Goal: Find specific page/section: Find specific page/section

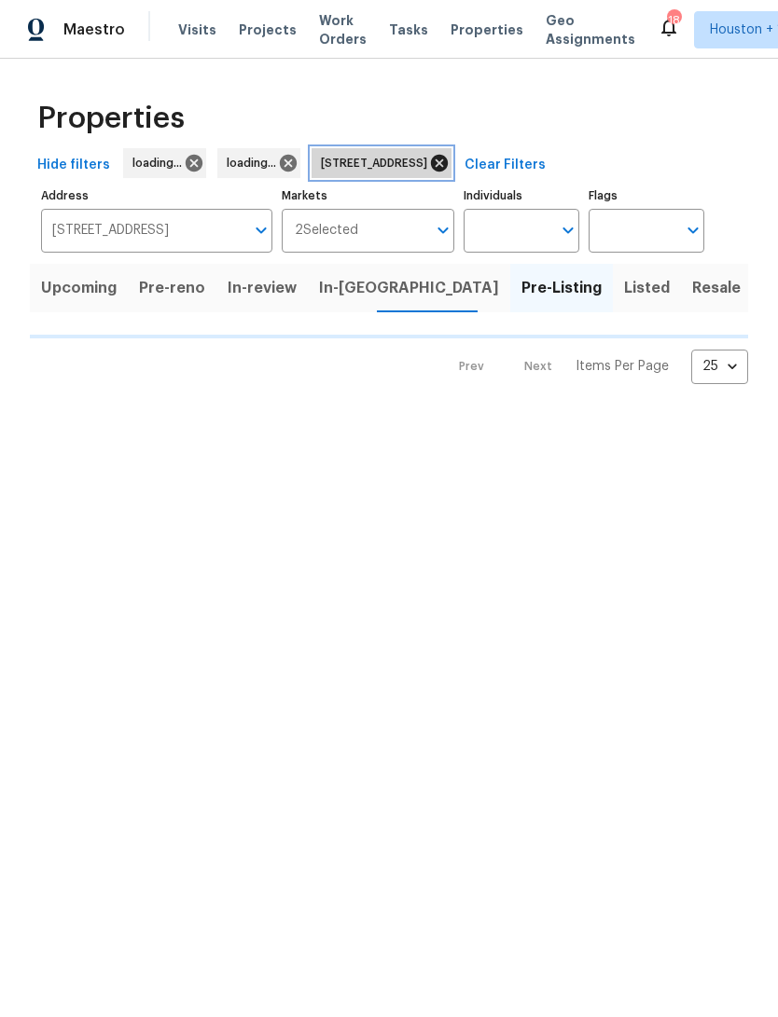
click at [448, 168] on icon at bounding box center [439, 163] width 17 height 17
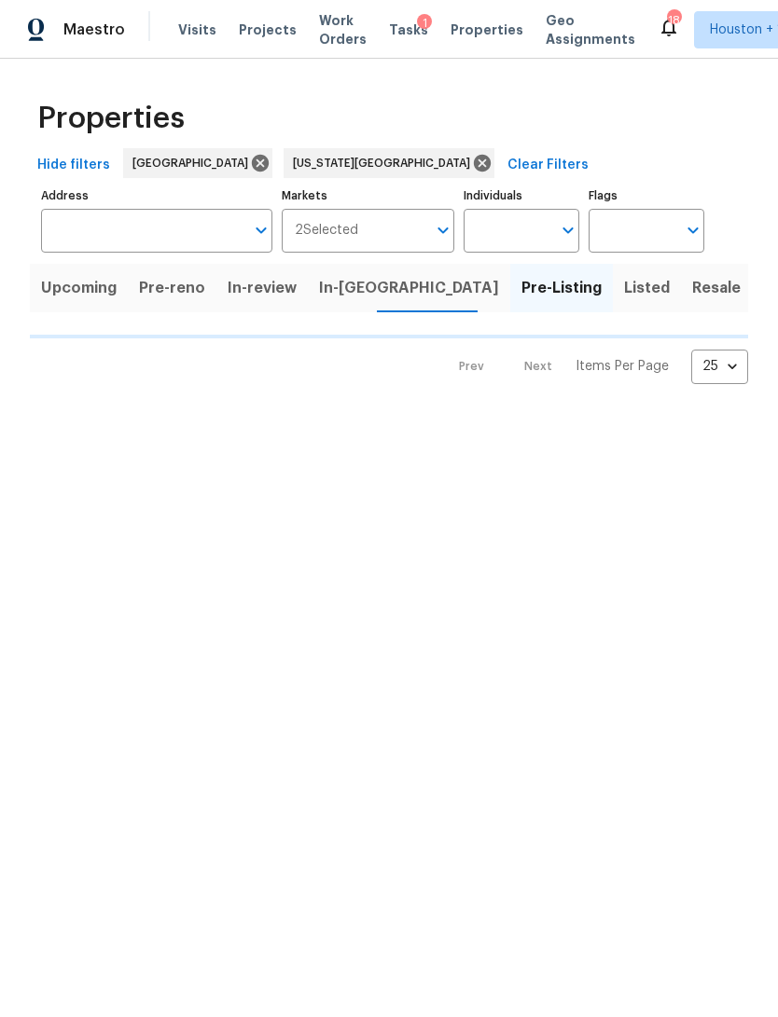
click at [160, 286] on span "Pre-reno" at bounding box center [172, 288] width 66 height 26
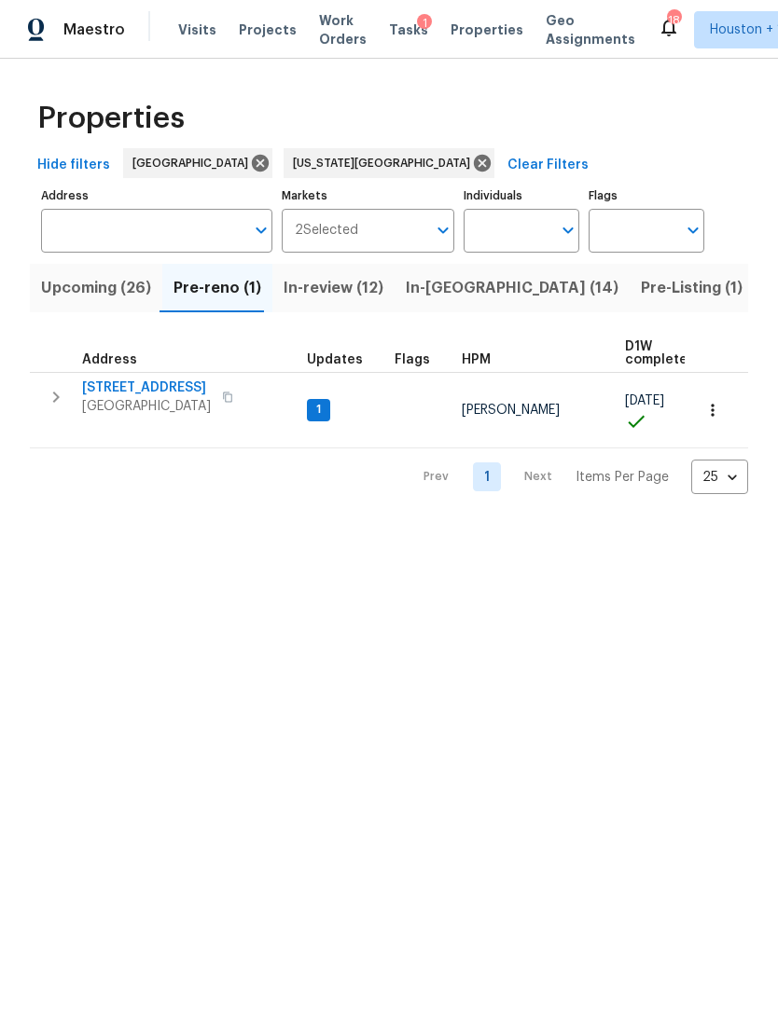
click at [84, 293] on span "Upcoming (26)" at bounding box center [96, 288] width 110 height 26
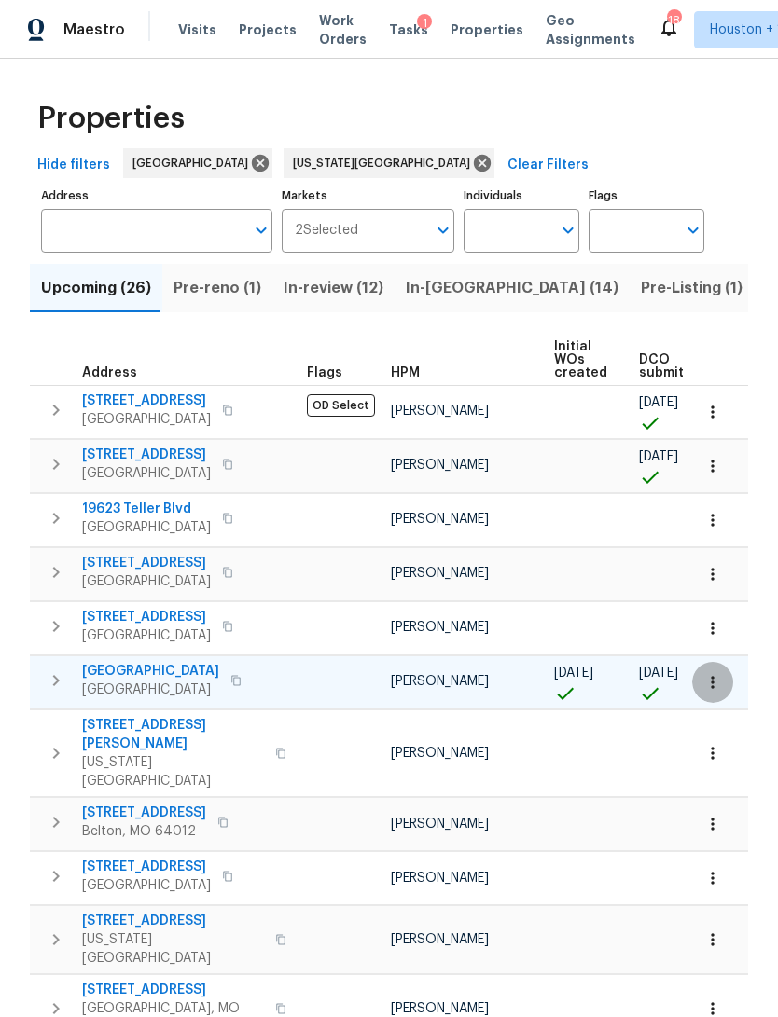
click at [724, 676] on button "button" at bounding box center [712, 682] width 41 height 41
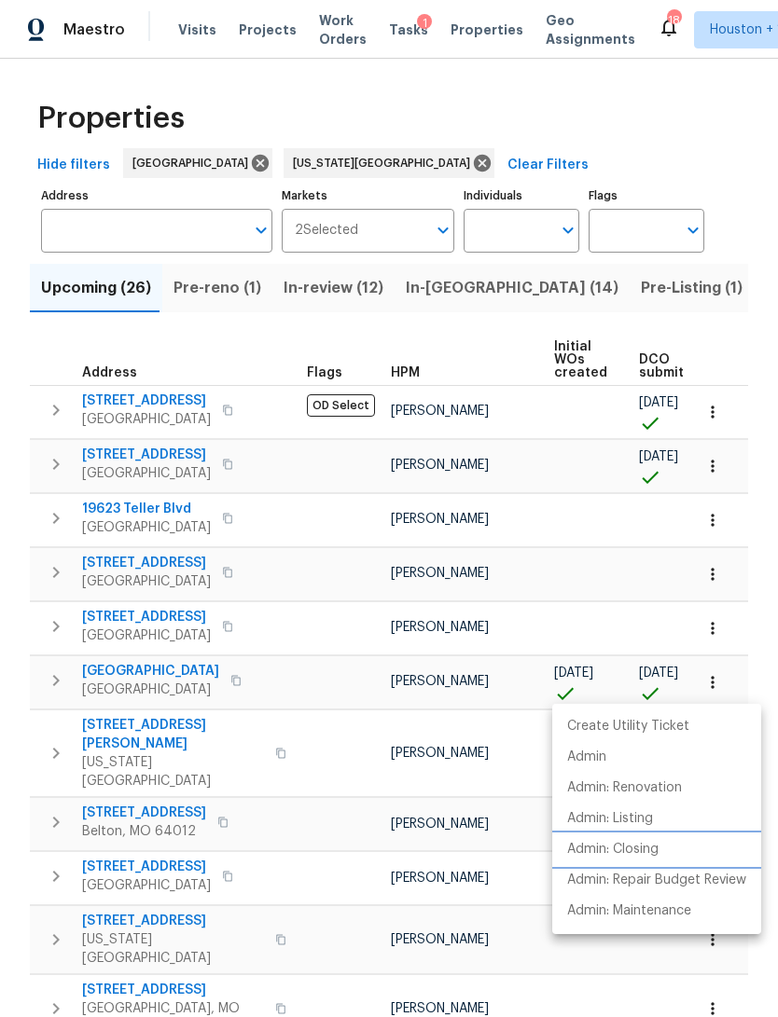
click at [656, 850] on p "Admin: Closing" at bounding box center [612, 850] width 91 height 20
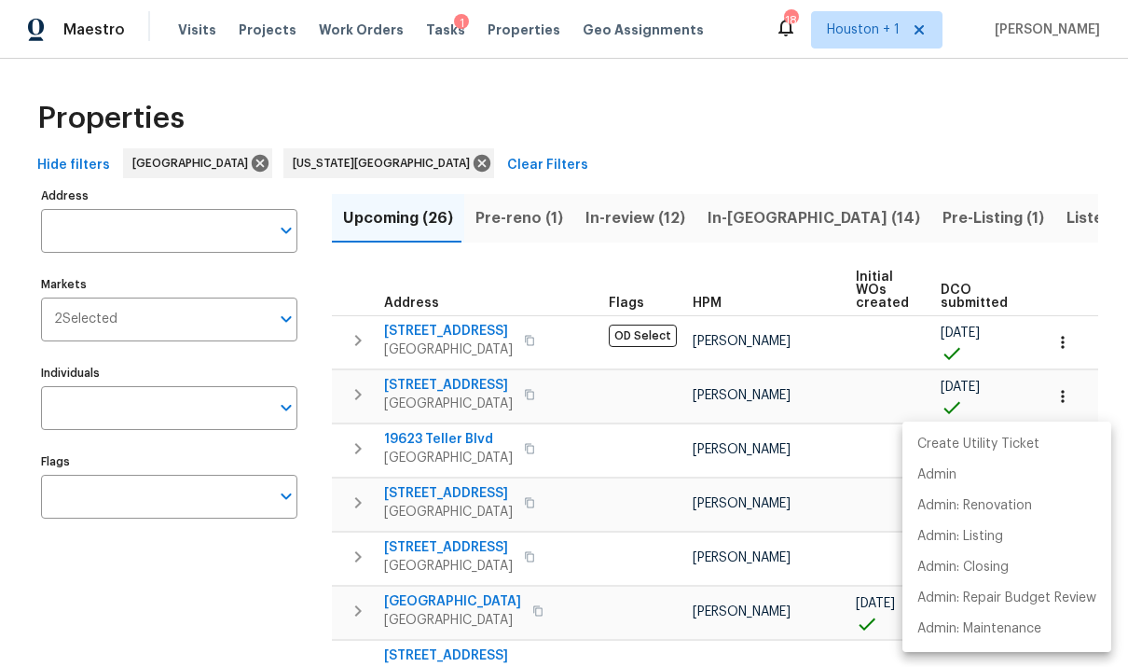
click at [507, 43] on div at bounding box center [564, 333] width 1128 height 667
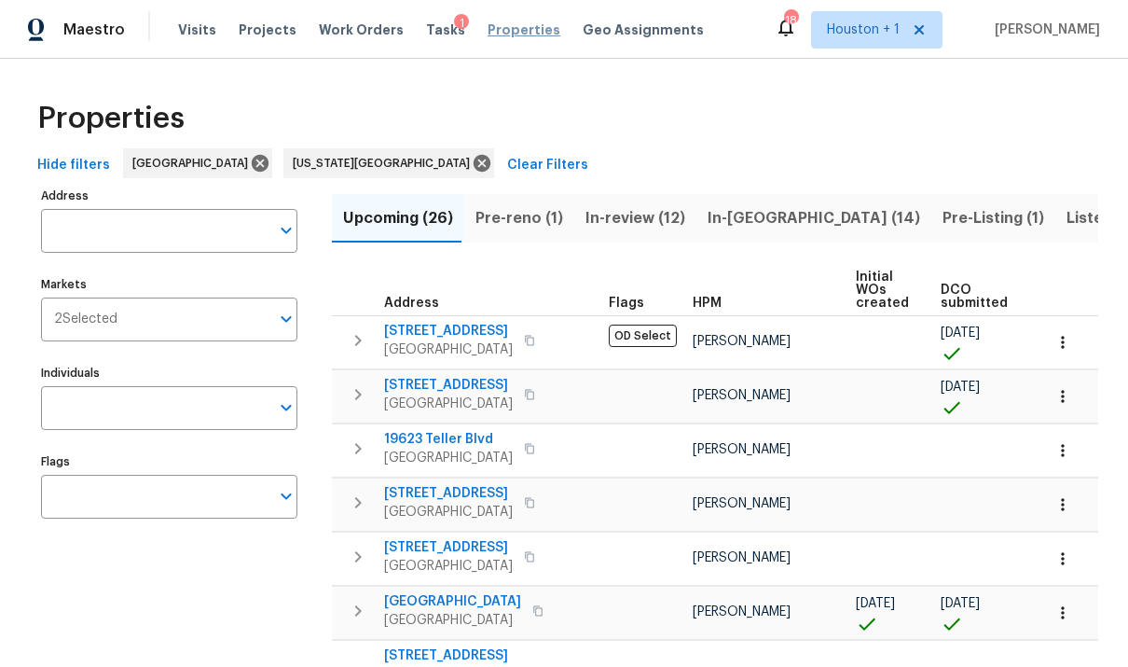
click at [500, 38] on span "Properties" at bounding box center [524, 30] width 73 height 19
click at [208, 251] on input "Address" at bounding box center [155, 231] width 228 height 44
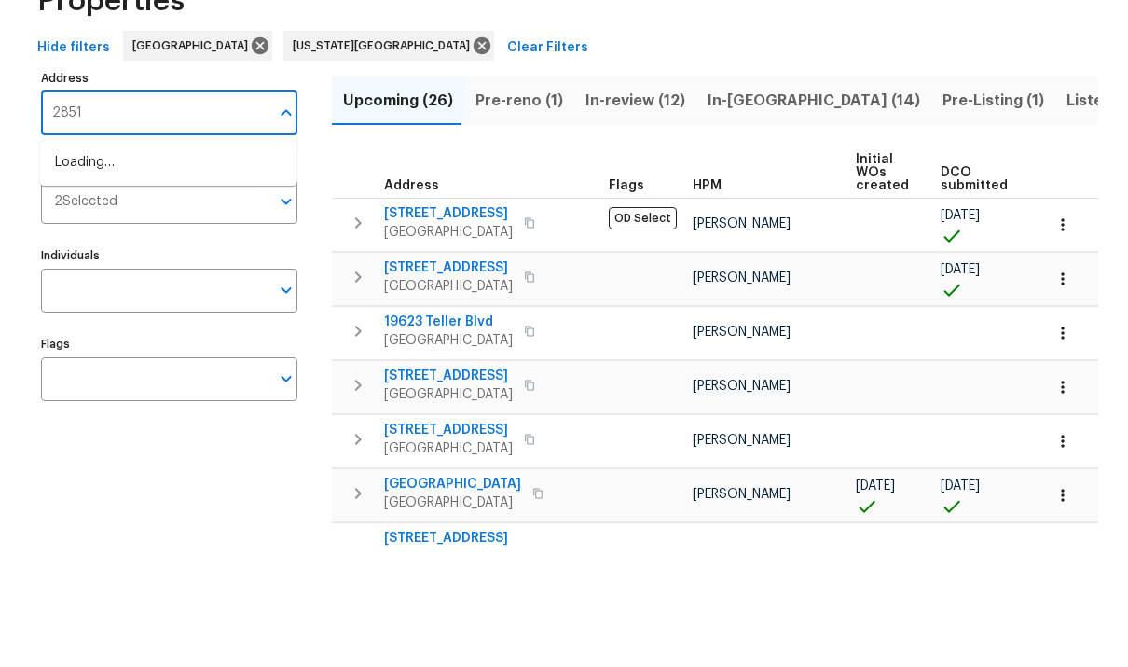
type input "28514"
click at [202, 265] on li "[STREET_ADDRESS][PERSON_NAME]" at bounding box center [168, 280] width 256 height 31
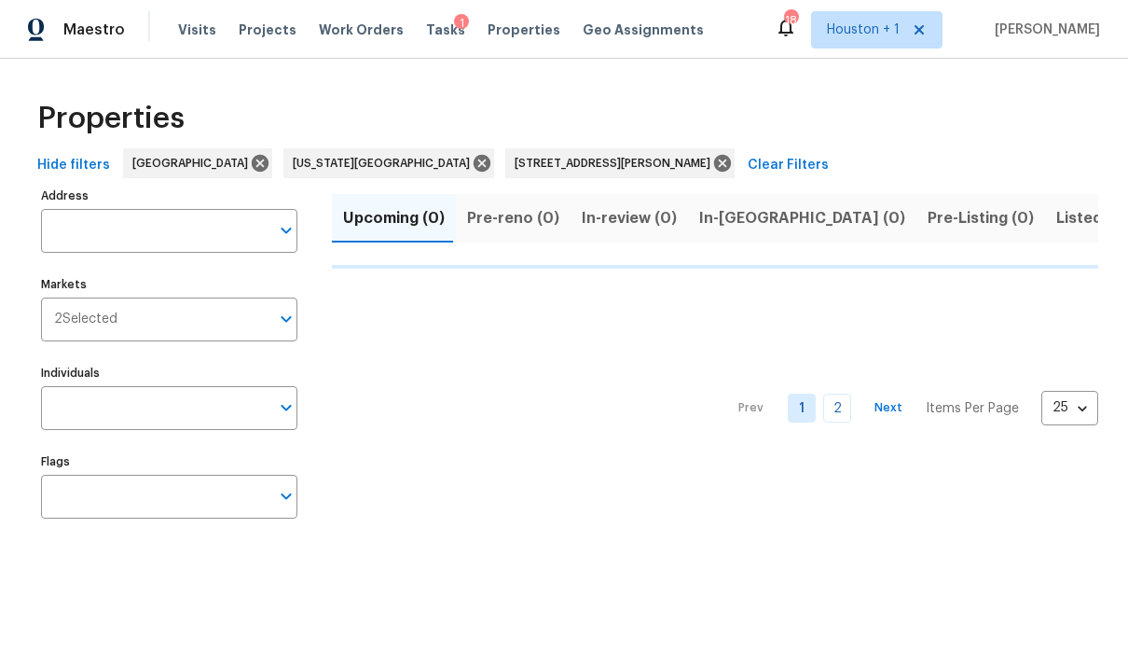
type input "[STREET_ADDRESS][PERSON_NAME]"
click at [777, 220] on span "Listed (1)" at bounding box center [1089, 218] width 67 height 26
type input "[STREET_ADDRESS][PERSON_NAME]"
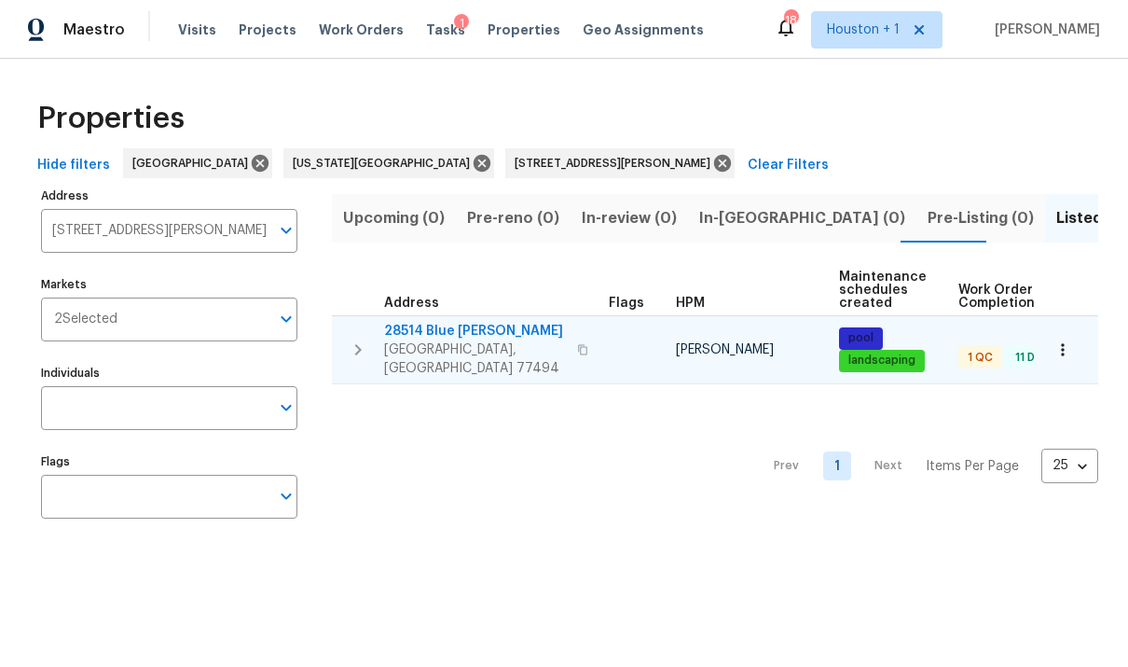
click at [490, 350] on span "[GEOGRAPHIC_DATA], [GEOGRAPHIC_DATA] 77494" at bounding box center [475, 358] width 182 height 37
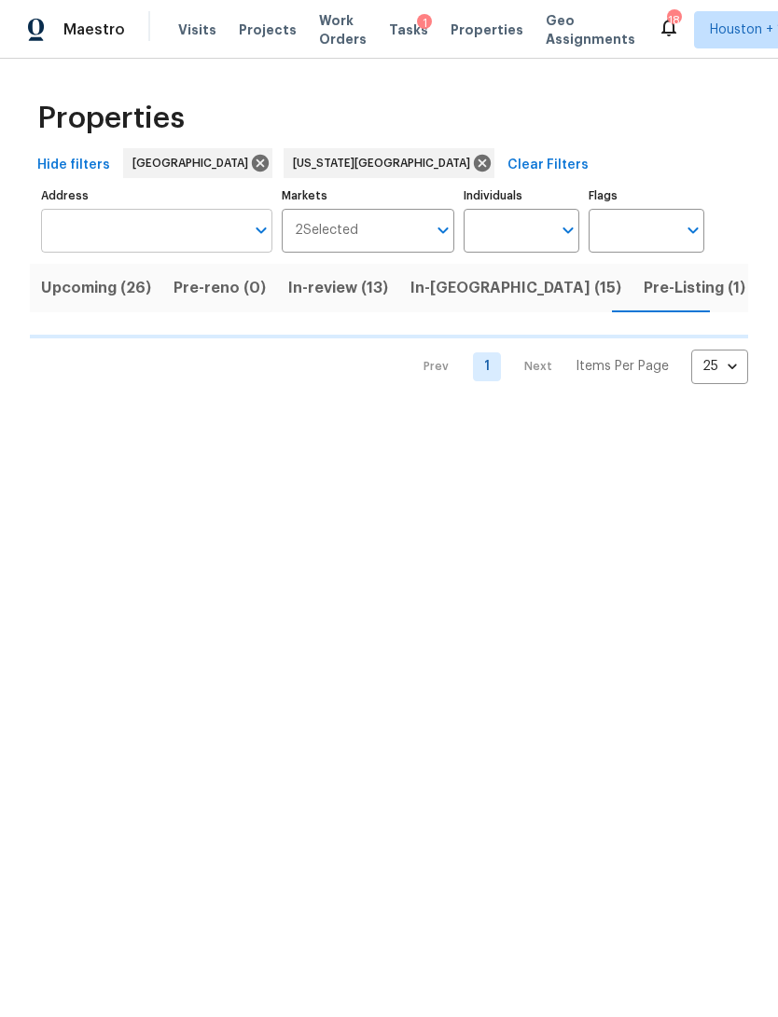
click at [89, 240] on input "Address" at bounding box center [142, 231] width 203 height 44
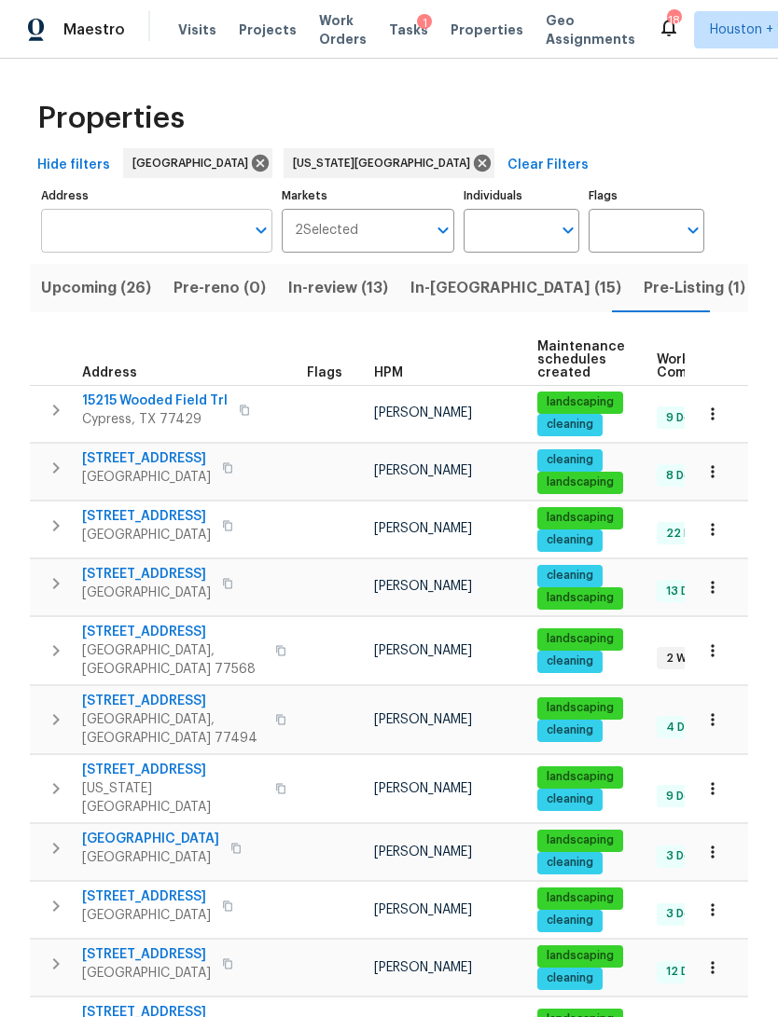
click at [82, 235] on input "Address" at bounding box center [142, 231] width 203 height 44
type input "1410 blue"
click at [627, 142] on div "Properties" at bounding box center [389, 119] width 718 height 60
click at [75, 302] on button "Upcoming (26)" at bounding box center [96, 288] width 132 height 48
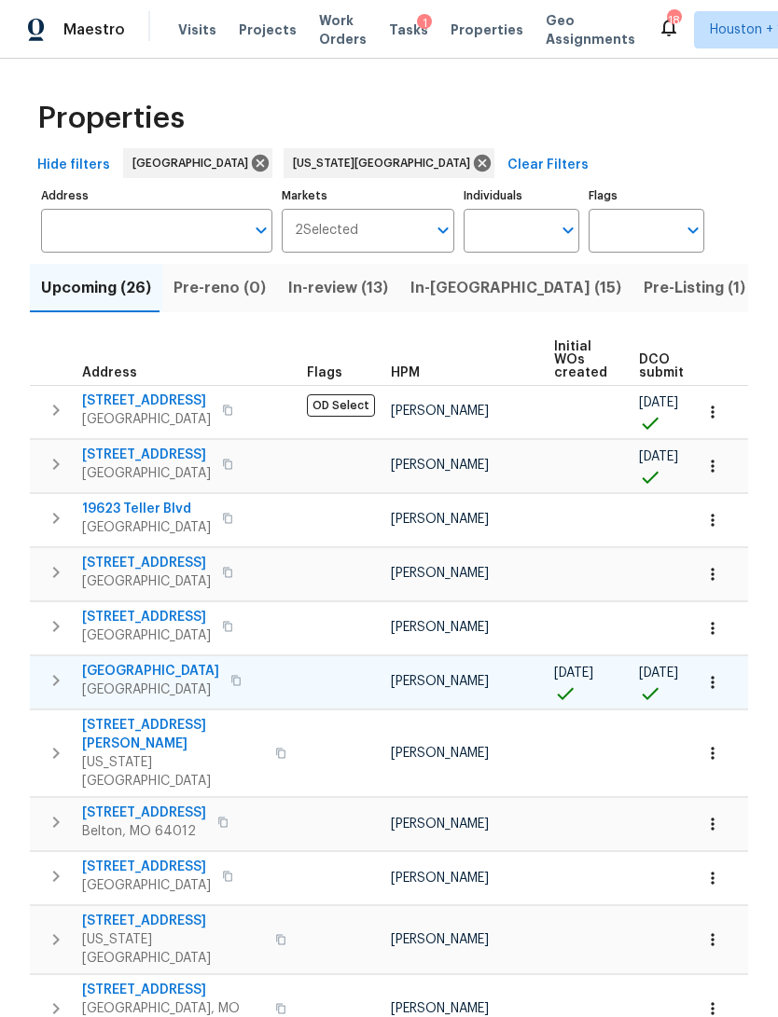
click at [713, 679] on icon "button" at bounding box center [711, 682] width 3 height 12
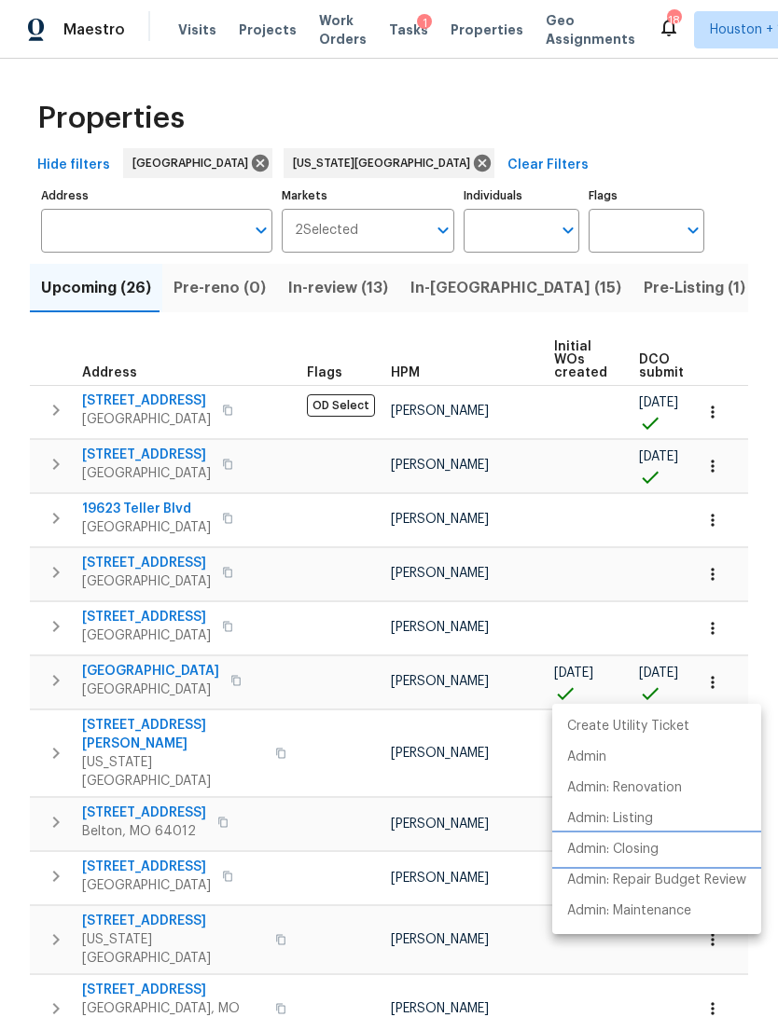
click at [671, 846] on li "Admin: Closing" at bounding box center [656, 850] width 209 height 31
